Goal: Information Seeking & Learning: Learn about a topic

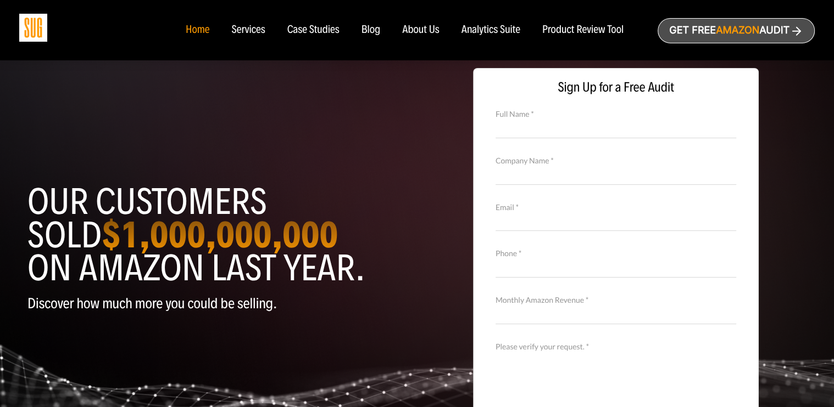
click at [298, 21] on nav "Home Services Case Studies Blog About Us" at bounding box center [417, 30] width 484 height 60
click at [294, 31] on div "Case Studies" at bounding box center [313, 30] width 52 height 12
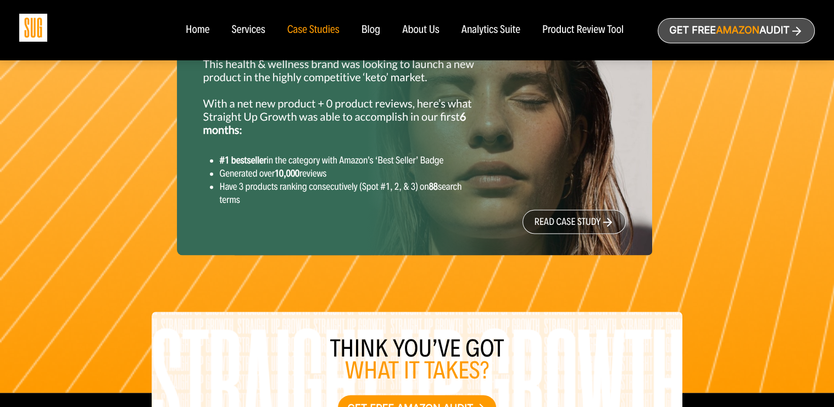
scroll to position [1380, 0]
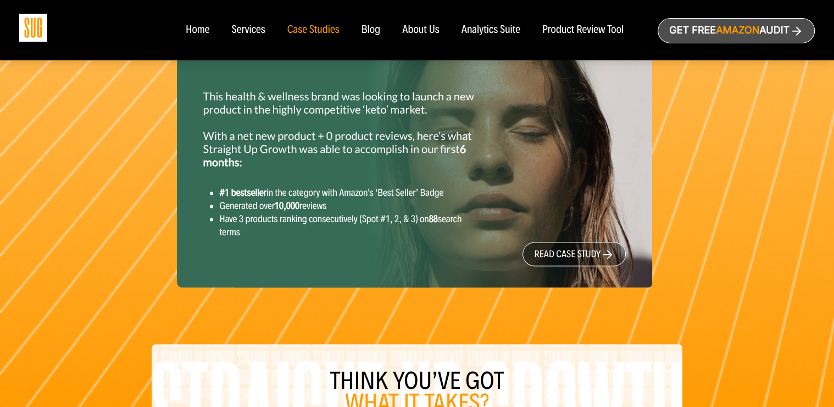
click at [362, 24] on div "Blog" at bounding box center [370, 30] width 19 height 12
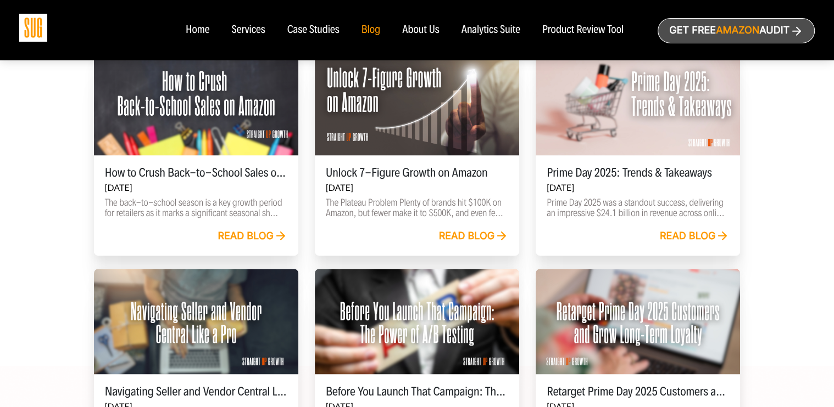
scroll to position [370, 0]
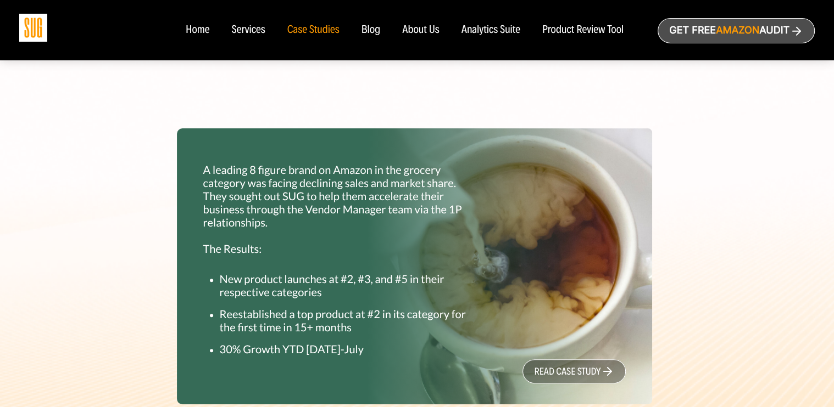
scroll to position [344, 0]
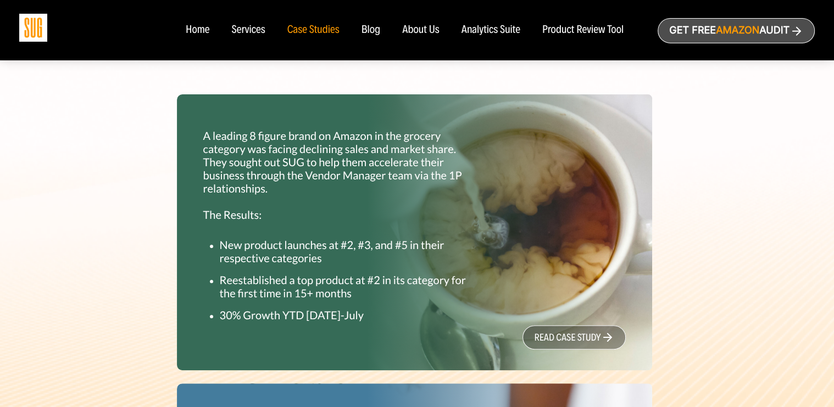
click at [424, 212] on p "A leading 8 figure brand on Amazon in the grocery category was facing declining…" at bounding box center [341, 176] width 276 height 92
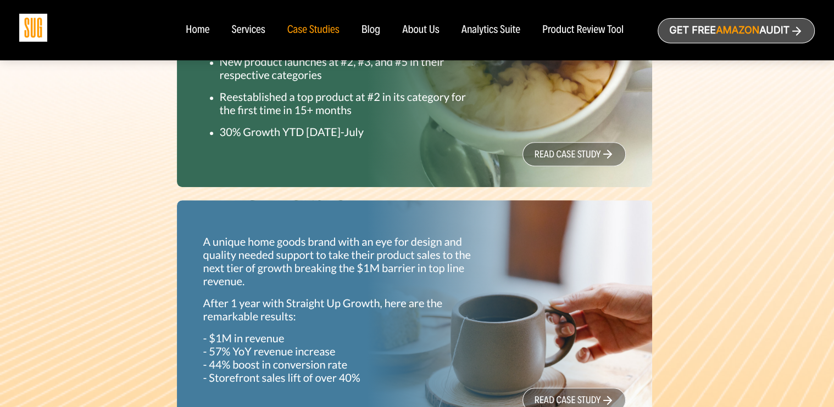
scroll to position [462, 0]
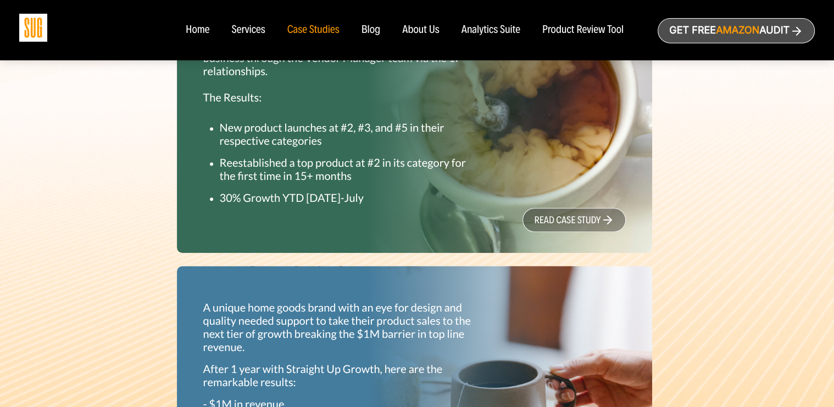
click at [567, 217] on link "read case study" at bounding box center [573, 220] width 103 height 24
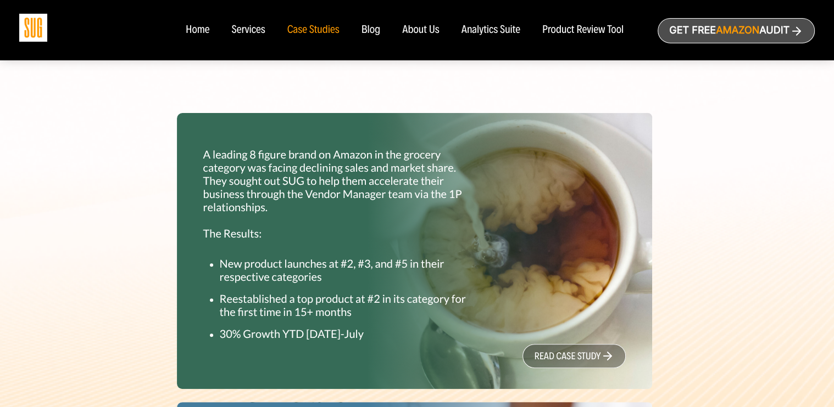
scroll to position [355, 0]
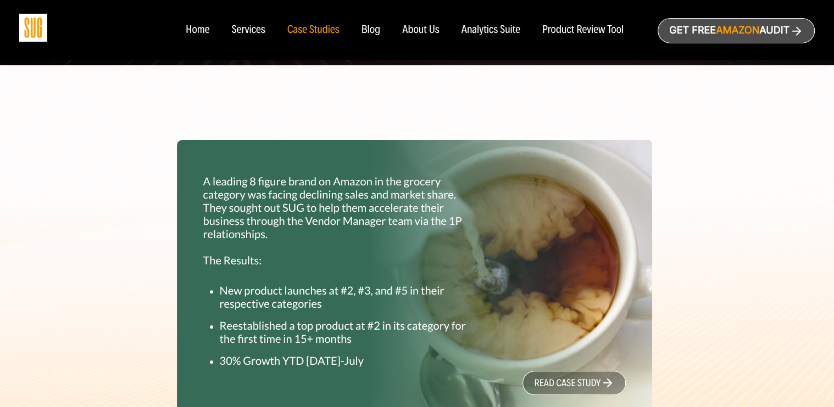
scroll to position [310, 0]
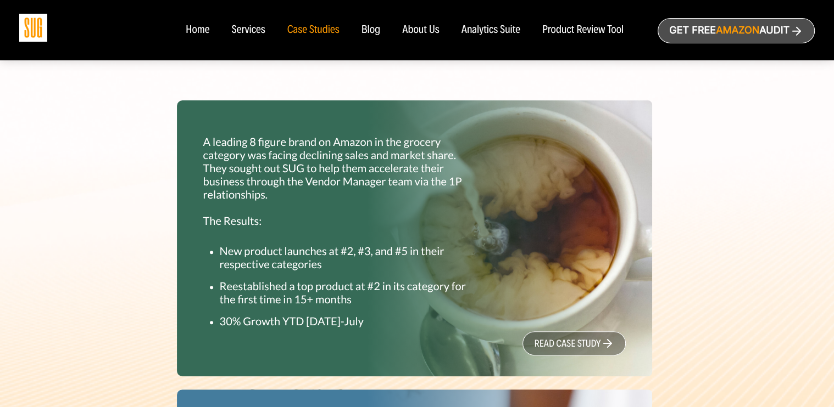
scroll to position [381, 0]
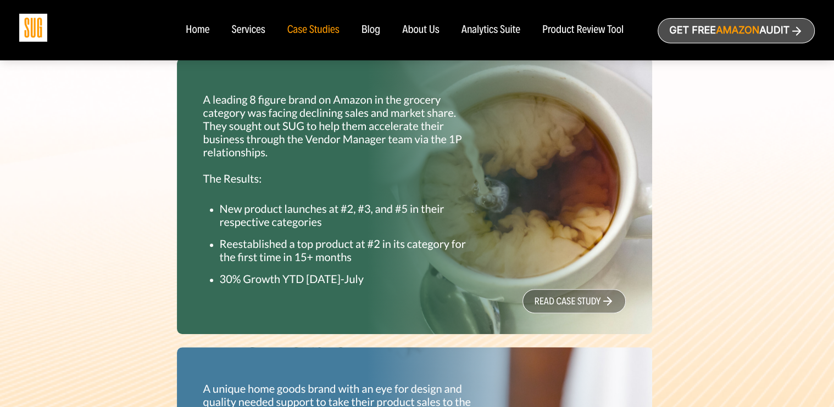
click at [595, 306] on link "read case study" at bounding box center [573, 301] width 103 height 24
